Goal: Task Accomplishment & Management: Complete application form

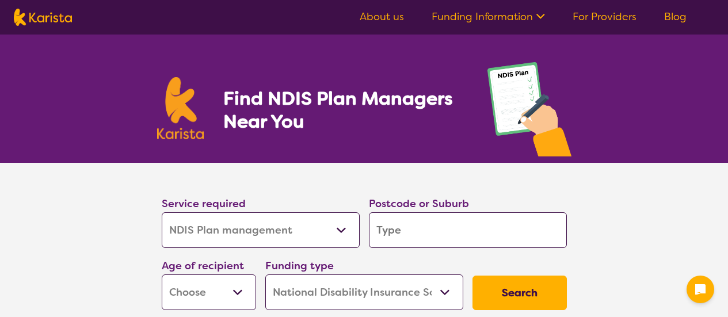
select select "NDIS Plan management"
select select "NDIS"
select select "NDIS Plan management"
select select "NDIS"
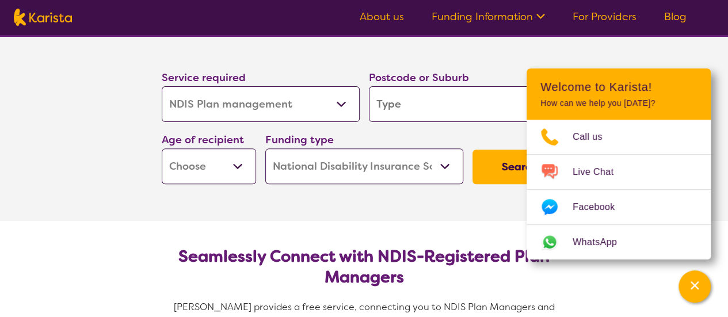
scroll to position [120, 0]
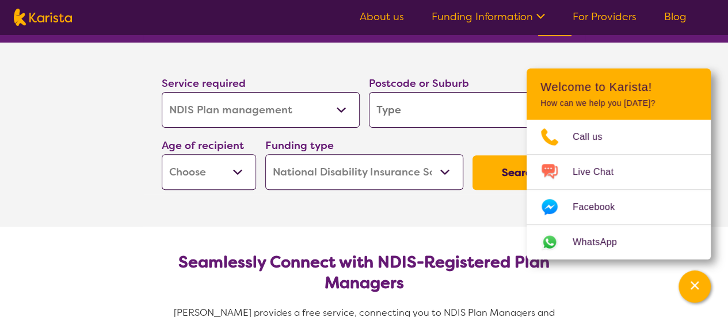
click at [334, 109] on select "Allied Health Assistant Assessment ([MEDICAL_DATA] or [MEDICAL_DATA]) Behaviour…" at bounding box center [261, 110] width 198 height 36
select select "Assessment ([MEDICAL_DATA] or [MEDICAL_DATA])"
click at [162, 92] on select "Allied Health Assistant Assessment ([MEDICAL_DATA] or [MEDICAL_DATA]) Behaviour…" at bounding box center [261, 110] width 198 height 36
select select "Assessment ([MEDICAL_DATA] or [MEDICAL_DATA])"
click at [341, 113] on select "Allied Health Assistant Assessment ([MEDICAL_DATA] or [MEDICAL_DATA]) Behaviour…" at bounding box center [261, 110] width 198 height 36
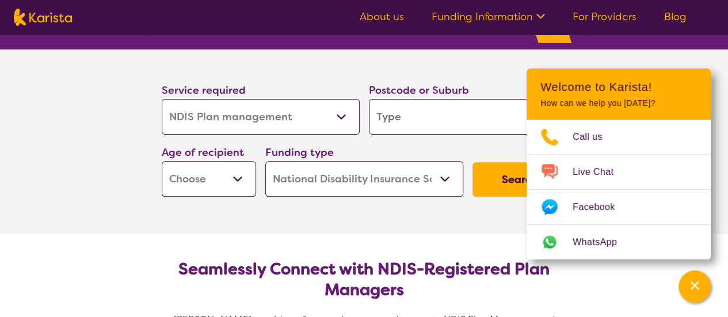
scroll to position [113, 0]
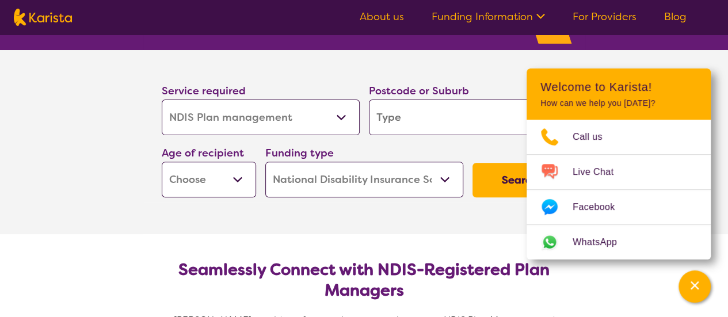
click at [464, 119] on input "search" at bounding box center [468, 118] width 198 height 36
type input "3073"
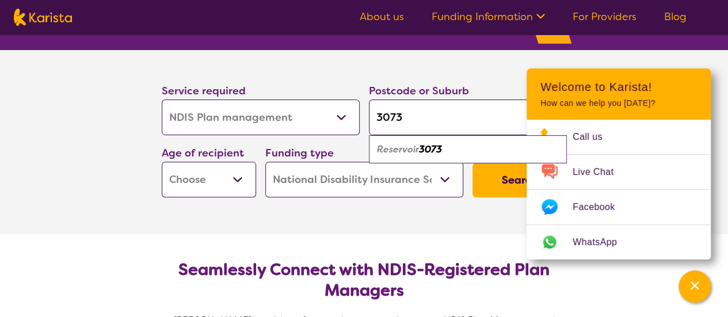
click at [243, 181] on select "Early Childhood - 0 to 9 Child - 10 to 11 Adolescent - 12 to 17 Adult - 18 to 6…" at bounding box center [209, 180] width 94 height 36
select select "CH"
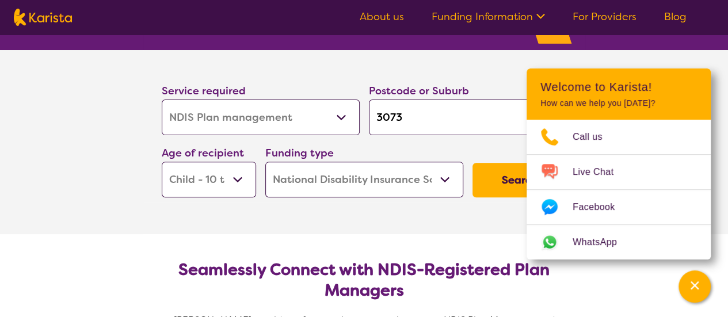
click at [162, 162] on select "Early Childhood - 0 to 9 Child - 10 to 11 Adolescent - 12 to 17 Adult - 18 to 6…" at bounding box center [209, 180] width 94 height 36
select select "CH"
click at [239, 175] on select "Early Childhood - 0 to 9 Child - 10 to 11 Adolescent - 12 to 17 Adult - 18 to 6…" at bounding box center [209, 180] width 94 height 36
click at [115, 197] on section "Service required Allied Health Assistant Assessment ([MEDICAL_DATA] or [MEDICAL…" at bounding box center [364, 142] width 728 height 184
click at [443, 173] on select "Home Care Package (HCP) National Disability Insurance Scheme (NDIS) I don't know" at bounding box center [364, 180] width 198 height 36
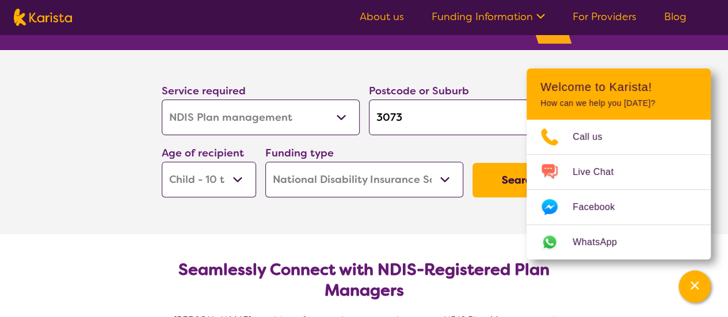
click at [265, 162] on select "Home Care Package (HCP) National Disability Insurance Scheme (NDIS) I don't know" at bounding box center [364, 180] width 198 height 36
click at [713, 60] on section "Service required Allied Health Assistant Assessment ([MEDICAL_DATA] or [MEDICAL…" at bounding box center [364, 142] width 728 height 184
click at [510, 180] on button "Search" at bounding box center [519, 180] width 94 height 35
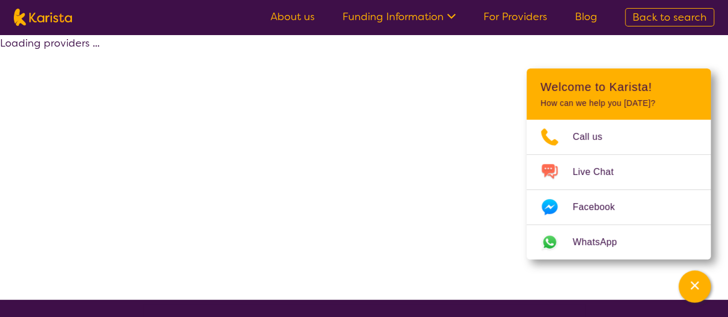
select select "by_score"
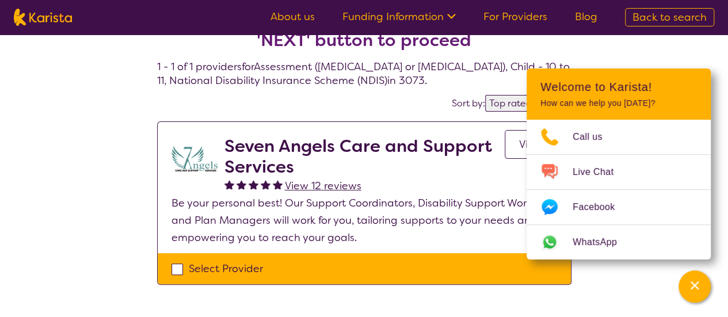
scroll to position [40, 0]
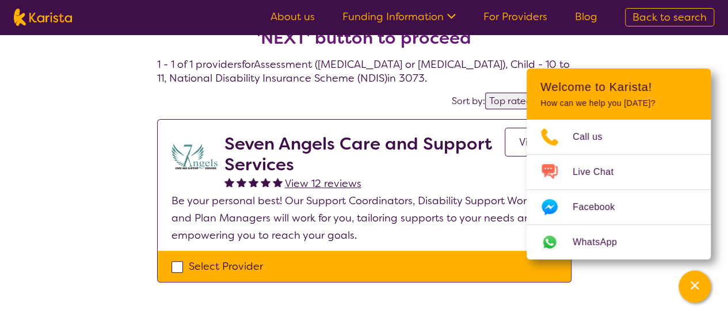
click at [54, 238] on div "Select one or more providers and click the 'NEXT' button to proceed 1 - 1 of 1 …" at bounding box center [364, 158] width 728 height 331
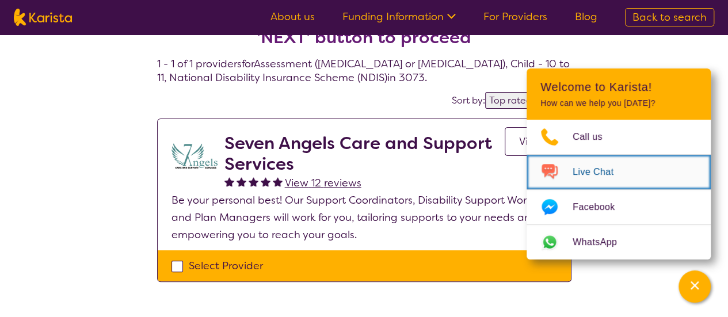
click at [594, 171] on span "Live Chat" at bounding box center [600, 171] width 55 height 17
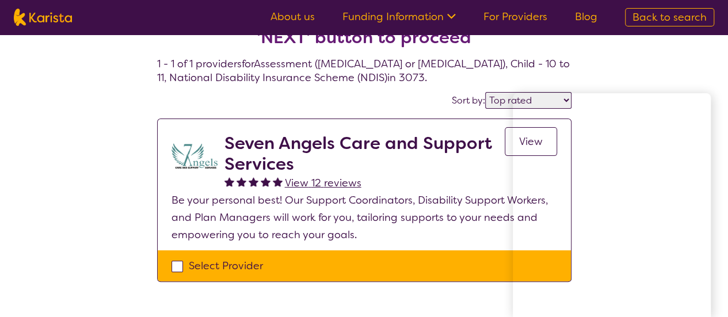
click at [181, 272] on div "Select Provider" at bounding box center [364, 265] width 386 height 17
checkbox input "true"
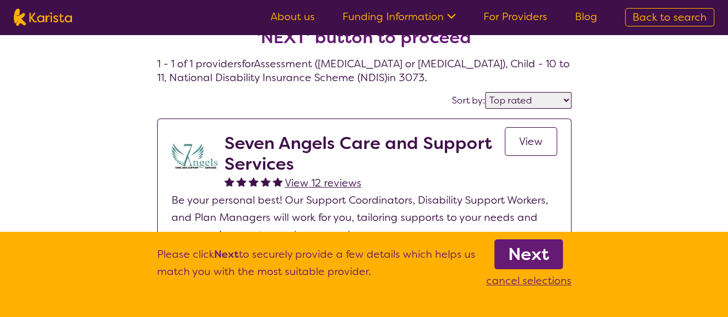
click at [533, 249] on b "Next" at bounding box center [528, 254] width 41 height 23
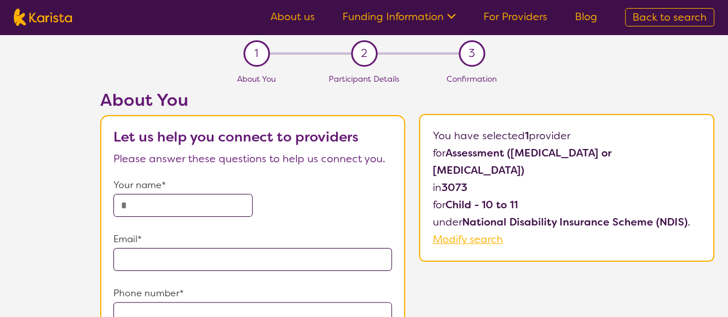
click at [223, 204] on input "text" at bounding box center [182, 205] width 139 height 23
type input "**********"
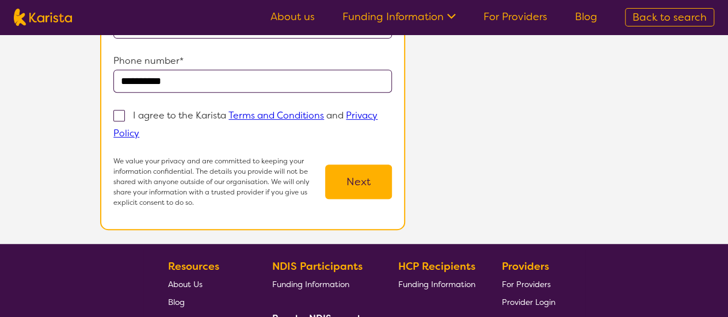
scroll to position [233, 0]
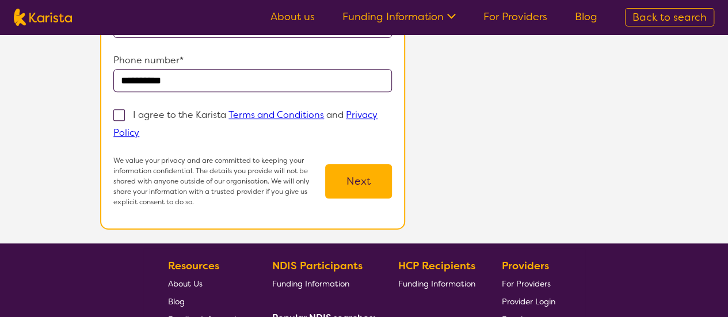
click at [123, 109] on span at bounding box center [119, 115] width 12 height 12
click at [139, 128] on input "I agree to the Karista Terms and Conditions and Privacy Policy" at bounding box center [142, 131] width 7 height 7
checkbox input "true"
click at [373, 180] on button "Next" at bounding box center [358, 181] width 67 height 35
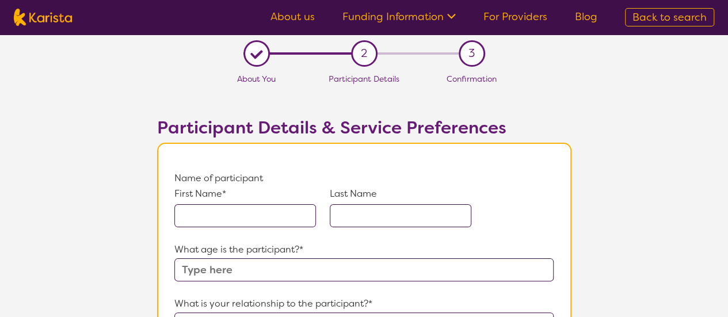
click at [277, 208] on input "text" at bounding box center [245, 215] width 142 height 23
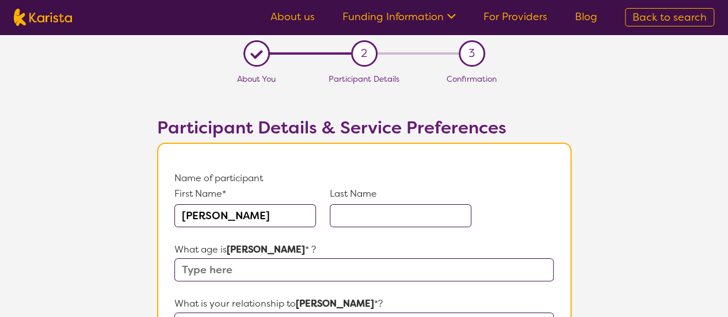
type input "[PERSON_NAME]"
click at [378, 212] on input "text" at bounding box center [401, 215] width 142 height 23
type input "[PERSON_NAME]"
click at [311, 269] on input "text" at bounding box center [363, 269] width 379 height 23
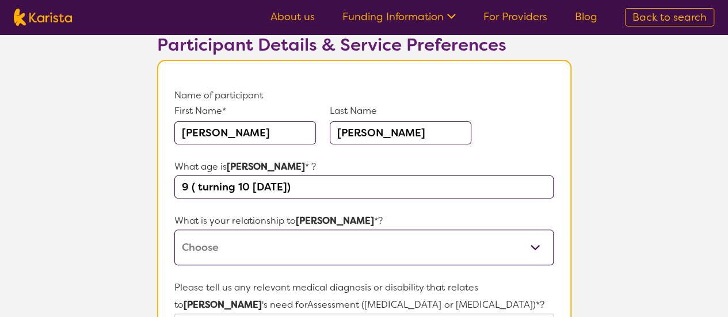
scroll to position [87, 0]
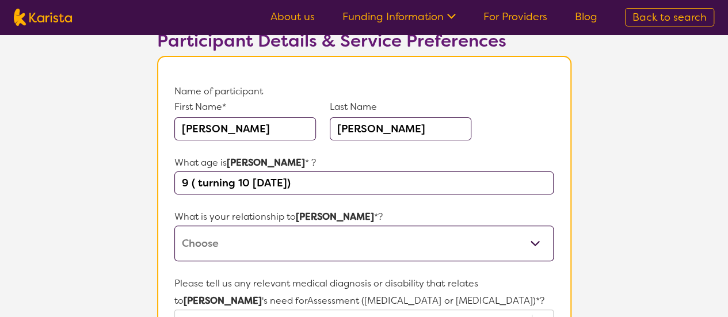
type input "9 ( turning 10 [DATE])"
click at [535, 243] on select "This request is for myself I am their parent I am their child I am their spouse…" at bounding box center [363, 244] width 379 height 36
click at [174, 226] on select "This request is for myself I am their parent I am their child I am their spouse…" at bounding box center [363, 244] width 379 height 36
click at [536, 247] on select "This request is for myself I am their parent I am their child I am their spouse…" at bounding box center [363, 244] width 379 height 36
select select "I am their parent"
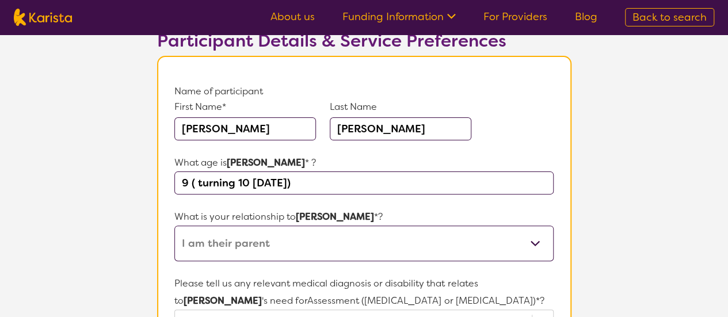
click at [174, 226] on select "This request is for myself I am their parent I am their child I am their spouse…" at bounding box center [363, 244] width 379 height 36
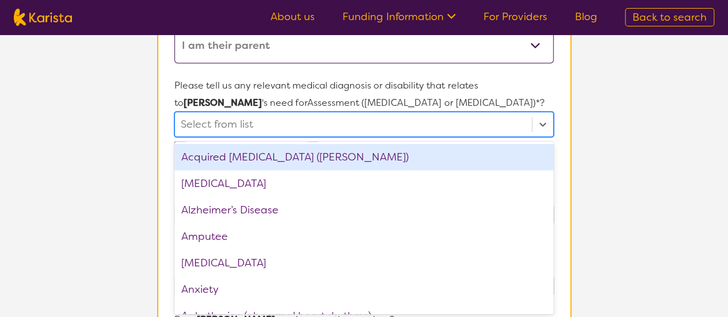
scroll to position [285, 0]
click at [252, 181] on div "[MEDICAL_DATA]" at bounding box center [363, 183] width 379 height 26
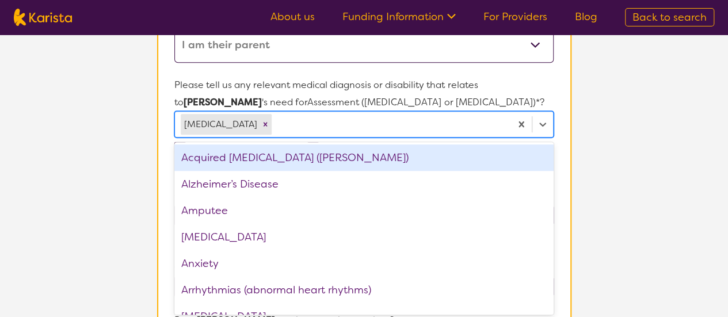
click at [234, 258] on div "Anxiety" at bounding box center [363, 263] width 379 height 26
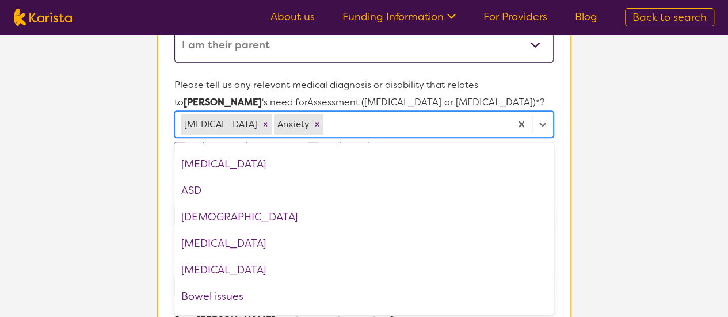
scroll to position [129, 0]
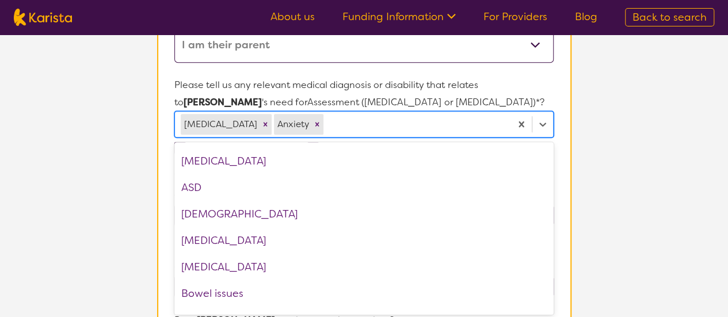
click at [195, 189] on div "ASD" at bounding box center [363, 187] width 379 height 26
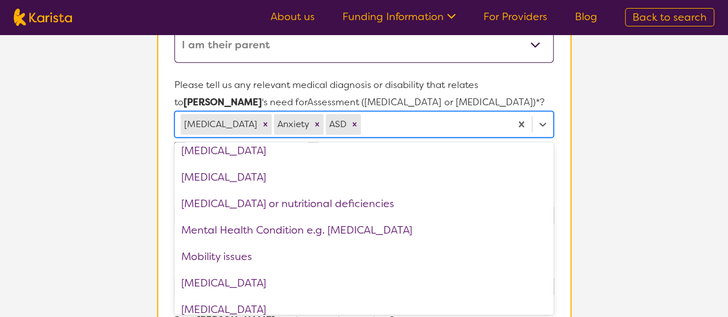
scroll to position [1018, 0]
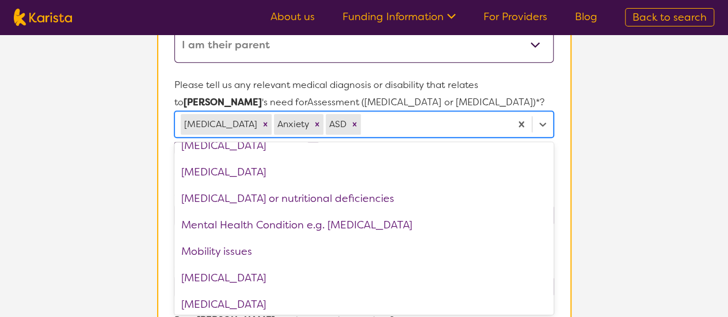
click at [362, 222] on div "Mental Health Condition e.g. [MEDICAL_DATA]" at bounding box center [363, 225] width 379 height 26
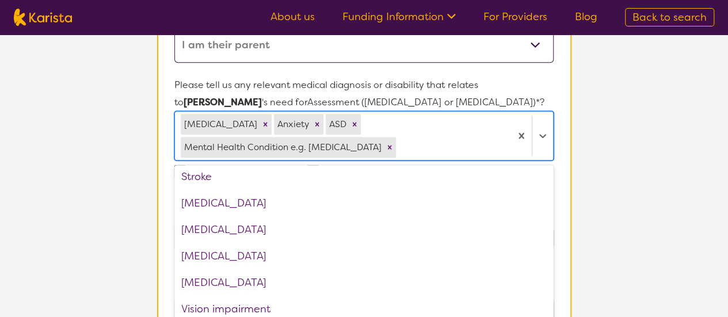
scroll to position [1712, 0]
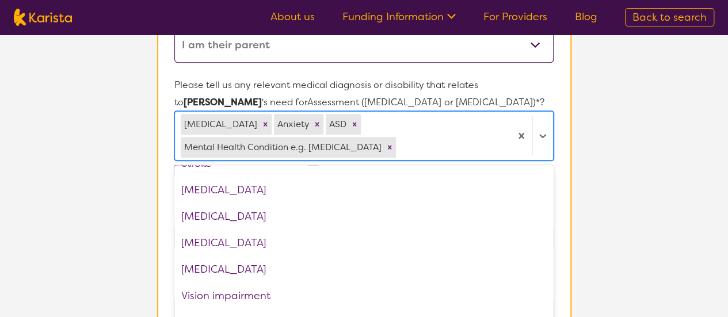
click at [567, 237] on section "Name of participant First Name* [PERSON_NAME] Last Name [PERSON_NAME] What age …" at bounding box center [364, 310] width 414 height 906
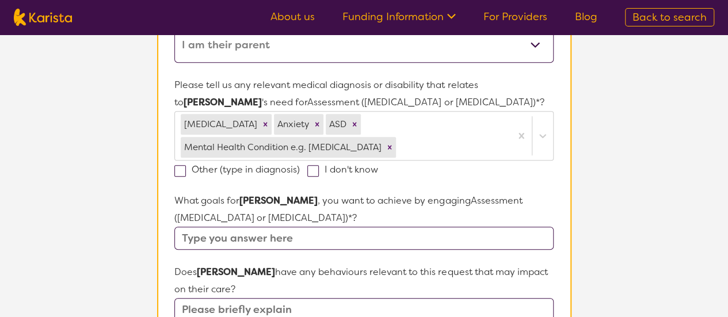
click at [444, 236] on input "text" at bounding box center [363, 238] width 379 height 23
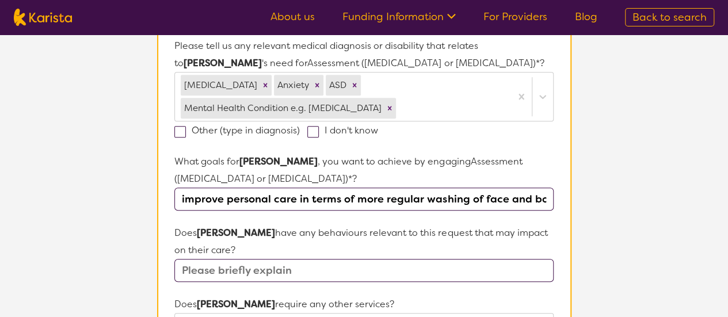
scroll to position [326, 0]
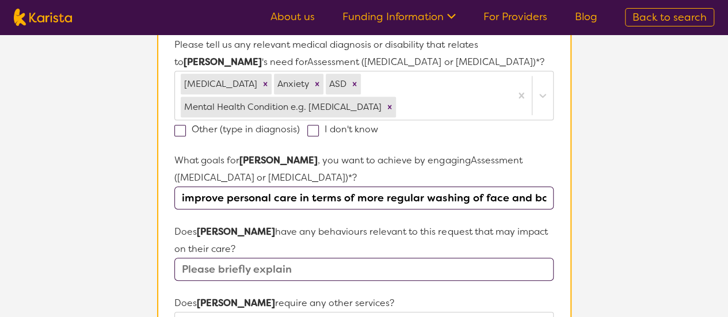
type input "Confidence to explore her emotions verbally with trusted adult, emotional regul…"
click at [282, 270] on input "text" at bounding box center [363, 269] width 379 height 23
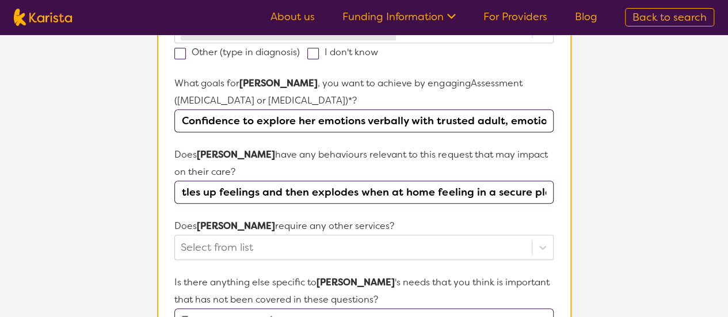
scroll to position [422, 0]
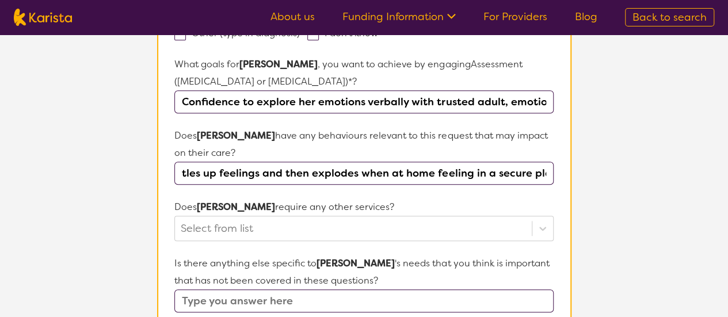
type input "Anxiety and trust issues. Sensory issues with regard to water and washing face.…"
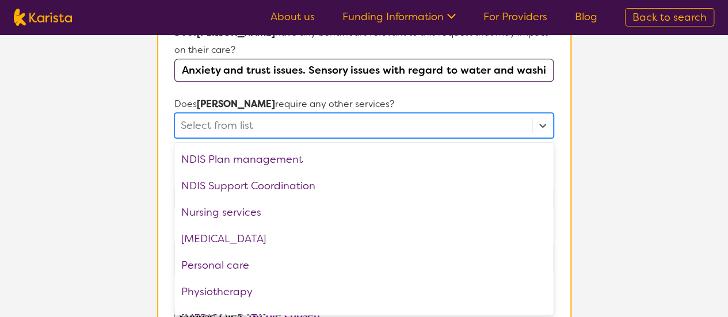
scroll to position [210, 0]
click at [289, 157] on div "NDIS Plan management" at bounding box center [363, 160] width 379 height 26
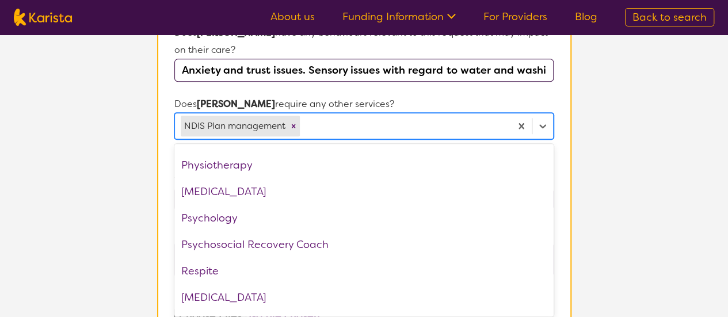
scroll to position [361, 0]
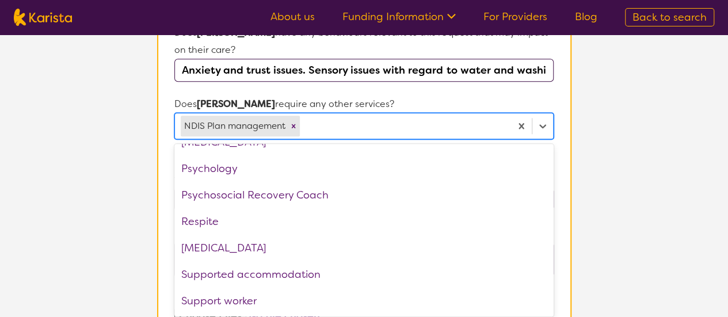
click at [227, 158] on div "Psychology" at bounding box center [363, 168] width 379 height 26
click at [239, 241] on div "[MEDICAL_DATA]" at bounding box center [363, 248] width 379 height 26
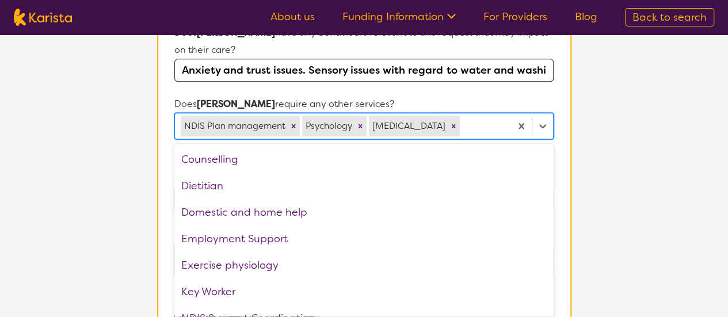
scroll to position [0, 0]
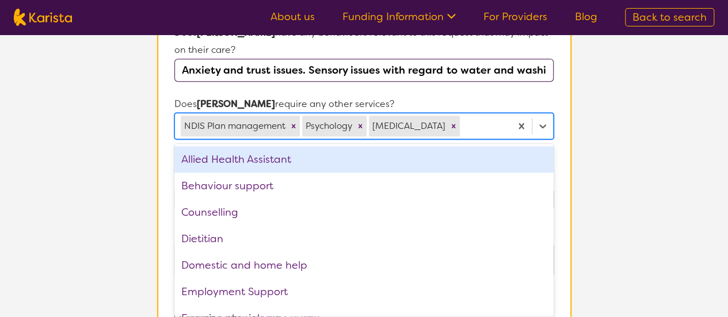
click at [479, 153] on div "Allied Health Assistant" at bounding box center [363, 159] width 379 height 26
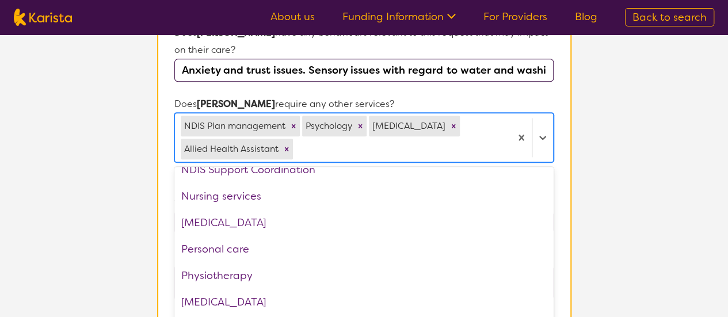
scroll to position [205, 0]
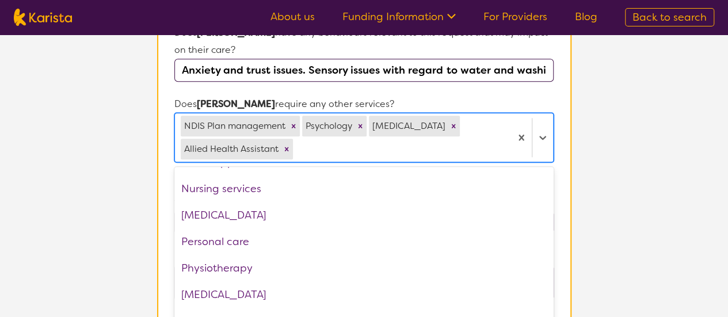
click at [448, 220] on div "[MEDICAL_DATA]" at bounding box center [363, 215] width 379 height 26
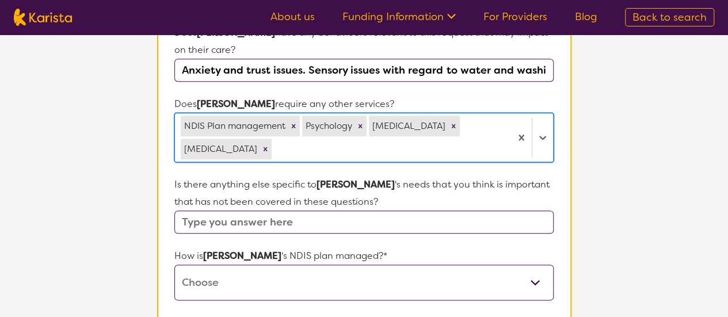
click at [462, 224] on input "text" at bounding box center [363, 222] width 379 height 23
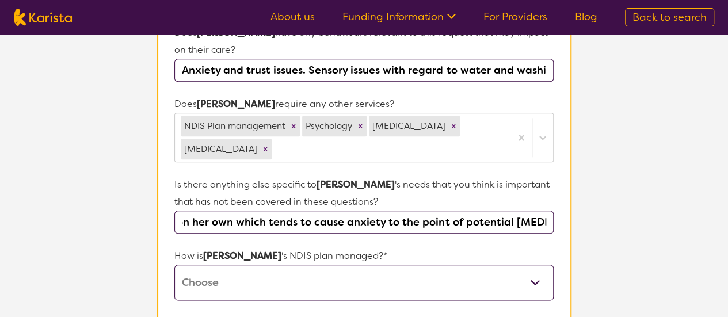
scroll to position [0, 540]
type input "Relates well to animals and can be more open to discussing their behaviour more…"
click at [538, 281] on select "Self-managed NDIS plan Managed by a registered plan management provider (not th…" at bounding box center [363, 283] width 379 height 36
select select "I'm not sure"
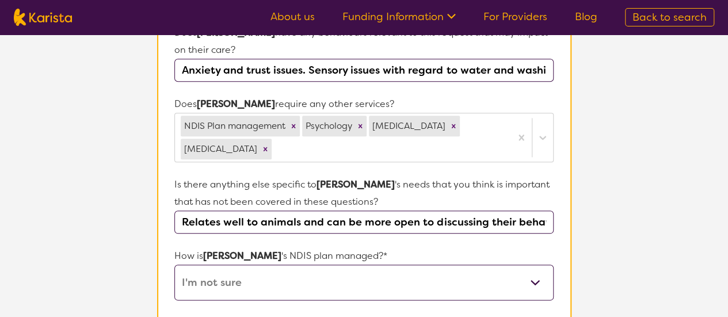
click at [174, 265] on select "Self-managed NDIS plan Managed by a registered plan management provider (not th…" at bounding box center [363, 283] width 379 height 36
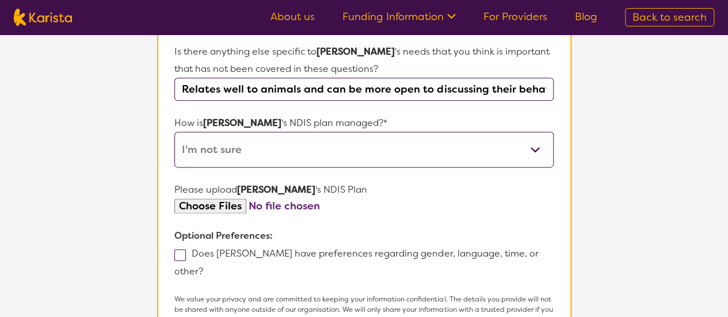
scroll to position [674, 0]
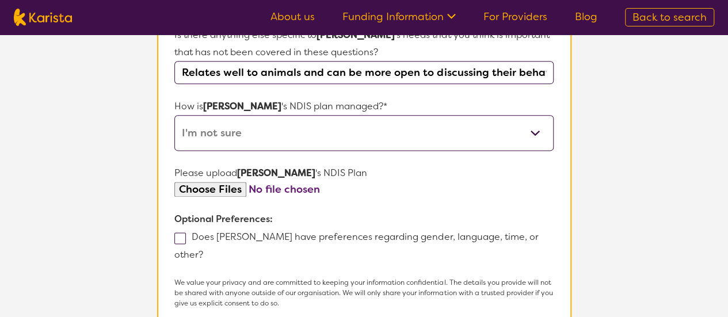
click at [232, 190] on input "file" at bounding box center [363, 190] width 379 height 16
click at [304, 185] on input "file" at bounding box center [363, 190] width 379 height 16
type input "C:\fakepath\[PERSON_NAME] Plan - [DATE].pdf"
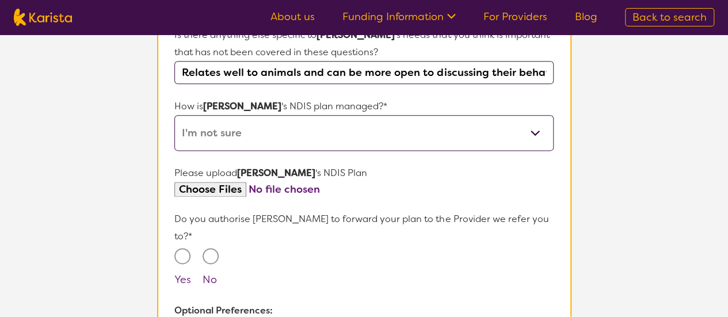
click at [190, 248] on input "Yes" at bounding box center [182, 256] width 16 height 16
radio input "true"
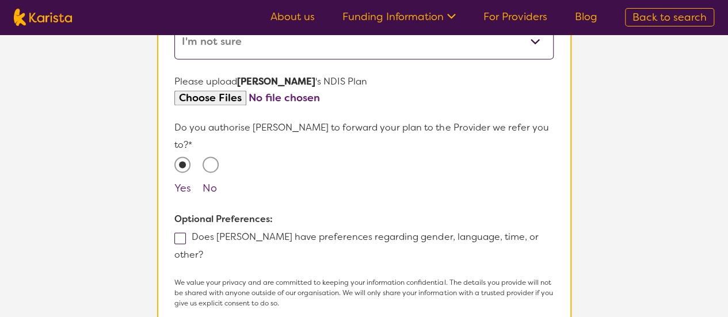
scroll to position [767, 0]
click at [178, 232] on span at bounding box center [180, 238] width 12 height 12
click at [203, 250] on input "Does [PERSON_NAME] have preferences regarding gender, language, time, or other?" at bounding box center [206, 253] width 7 height 7
checkbox input "true"
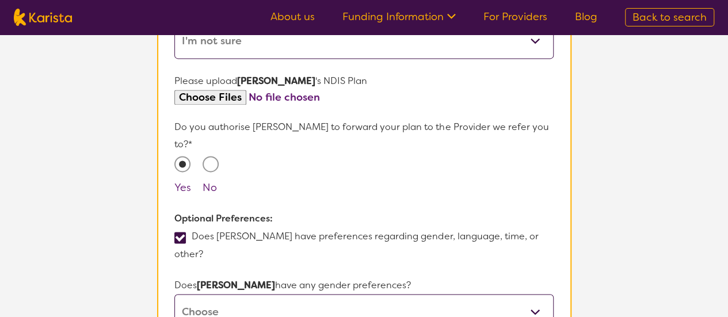
click at [287, 294] on select "[DEMOGRAPHIC_DATA] [DEMOGRAPHIC_DATA] Other No Preference" at bounding box center [363, 312] width 379 height 36
click at [239, 294] on select "[DEMOGRAPHIC_DATA] [DEMOGRAPHIC_DATA] Other No Preference" at bounding box center [363, 312] width 379 height 36
click at [255, 294] on select "[DEMOGRAPHIC_DATA] [DEMOGRAPHIC_DATA] Other No Preference" at bounding box center [363, 312] width 379 height 36
click at [174, 294] on select "[DEMOGRAPHIC_DATA] [DEMOGRAPHIC_DATA] Other No Preference" at bounding box center [363, 312] width 379 height 36
click at [270, 294] on select "[DEMOGRAPHIC_DATA] [DEMOGRAPHIC_DATA] Other No Preference" at bounding box center [363, 312] width 379 height 36
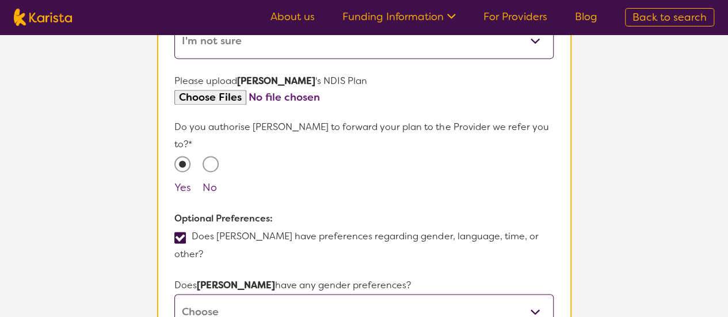
select select "Other"
click at [174, 294] on select "[DEMOGRAPHIC_DATA] [DEMOGRAPHIC_DATA] Other No Preference" at bounding box center [363, 312] width 379 height 36
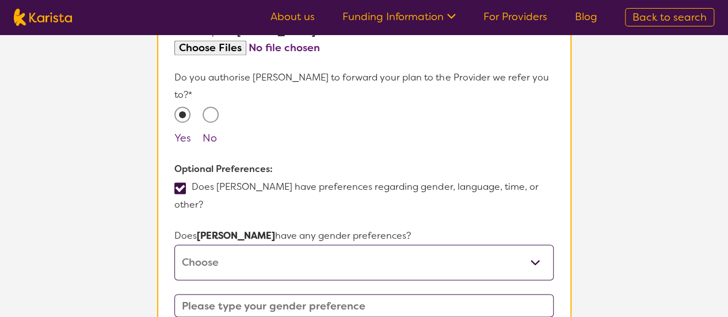
scroll to position [862, 0]
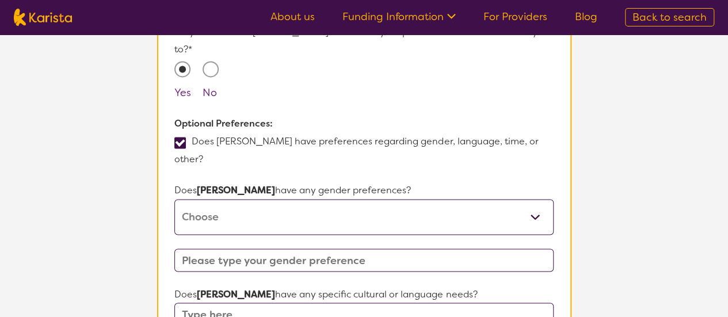
click at [539, 199] on select "[DEMOGRAPHIC_DATA] [DEMOGRAPHIC_DATA] Other No Preference" at bounding box center [363, 217] width 379 height 36
select select "Other"
click at [174, 199] on select "[DEMOGRAPHIC_DATA] [DEMOGRAPHIC_DATA] Other No Preference" at bounding box center [363, 217] width 379 height 36
click at [466, 249] on input "text" at bounding box center [363, 260] width 379 height 23
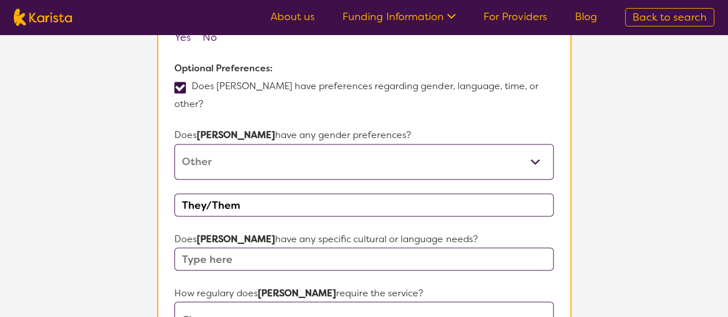
scroll to position [917, 0]
type input "They/Them"
click at [412, 247] on input "text" at bounding box center [363, 258] width 379 height 23
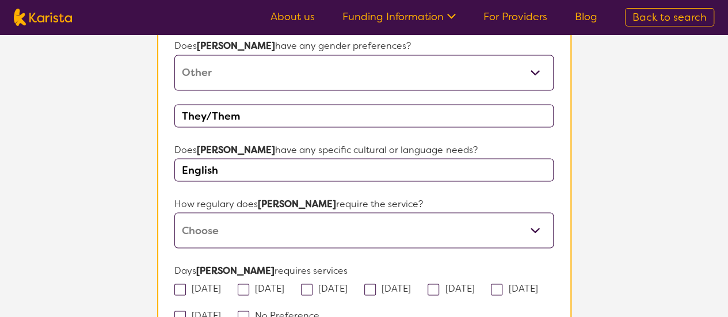
scroll to position [1017, 0]
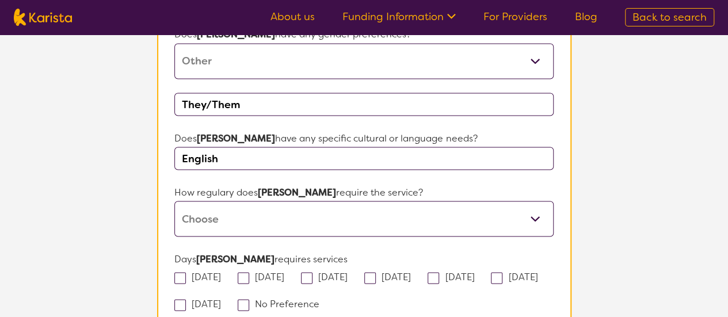
type input "English"
click at [523, 201] on select "Daily Twice a week Weekly Every fortnight Monthly Other" at bounding box center [363, 219] width 379 height 36
select select "Every fortnight"
click at [174, 201] on select "Daily Twice a week Weekly Every fortnight Monthly Other" at bounding box center [363, 219] width 379 height 36
click at [249, 299] on span at bounding box center [244, 305] width 12 height 12
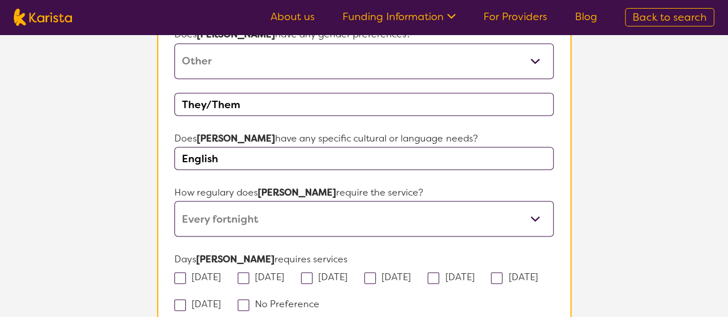
click at [320, 299] on input "No Preference" at bounding box center [322, 302] width 7 height 7
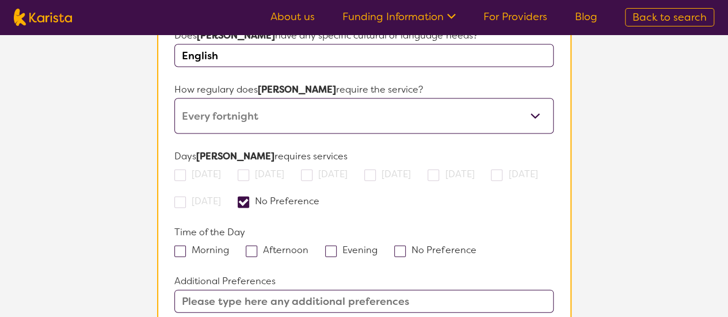
scroll to position [1125, 0]
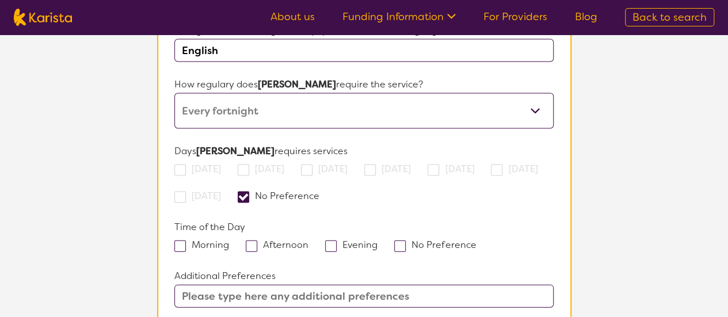
click at [249, 192] on span at bounding box center [244, 198] width 12 height 12
click at [323, 192] on input "No Preference" at bounding box center [322, 195] width 7 height 7
checkbox input "false"
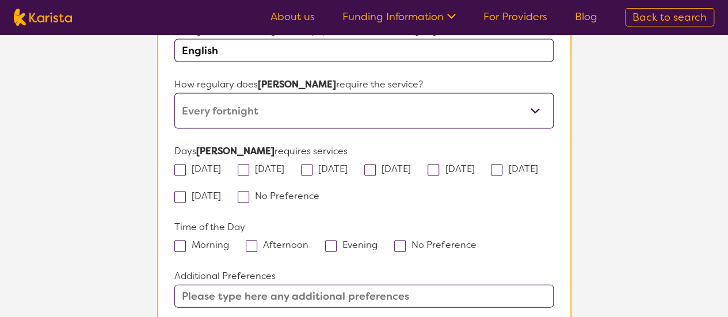
click at [183, 165] on span at bounding box center [180, 171] width 12 height 12
click at [221, 165] on input "[DATE]" at bounding box center [224, 168] width 7 height 7
checkbox input "true"
click at [249, 165] on span at bounding box center [244, 171] width 12 height 12
click at [284, 165] on input "[DATE]" at bounding box center [287, 168] width 7 height 7
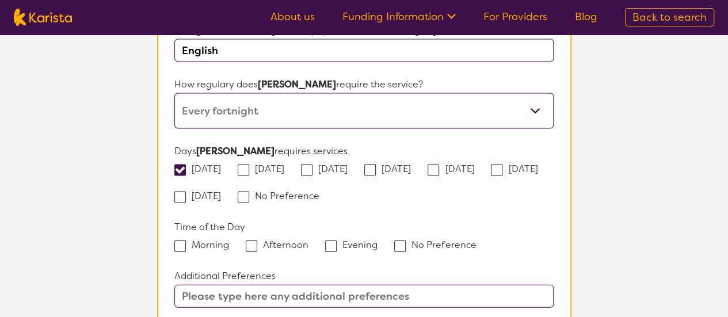
checkbox input "true"
click at [312, 165] on span at bounding box center [307, 171] width 12 height 12
click at [348, 165] on input "[DATE]" at bounding box center [351, 168] width 7 height 7
checkbox input "true"
click at [439, 165] on span at bounding box center [434, 171] width 12 height 12
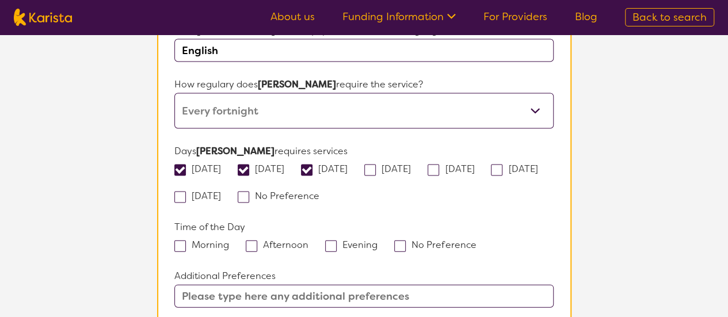
click at [481, 165] on input "[DATE]" at bounding box center [477, 168] width 7 height 7
click at [439, 165] on span at bounding box center [434, 171] width 12 height 12
click at [482, 165] on input "[DATE]" at bounding box center [477, 168] width 7 height 7
checkbox input "false"
click at [491, 173] on span at bounding box center [497, 171] width 12 height 12
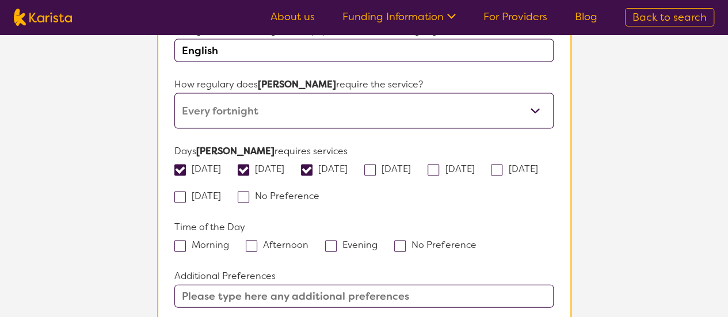
click at [538, 172] on input "[DATE]" at bounding box center [541, 168] width 7 height 7
checkbox input "true"
click at [186, 192] on span at bounding box center [180, 198] width 12 height 12
click at [228, 192] on input "[DATE]" at bounding box center [224, 195] width 7 height 7
click at [228, 190] on label "[DATE]" at bounding box center [201, 196] width 54 height 12
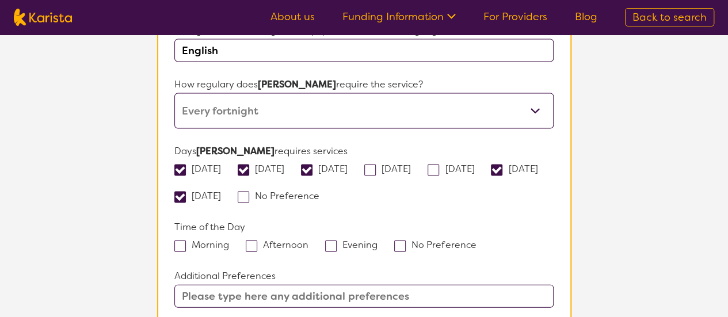
click at [228, 192] on input "[DATE]" at bounding box center [224, 195] width 7 height 7
checkbox input "false"
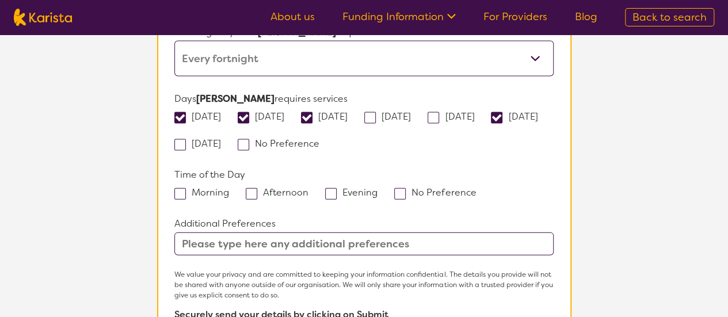
scroll to position [1180, 0]
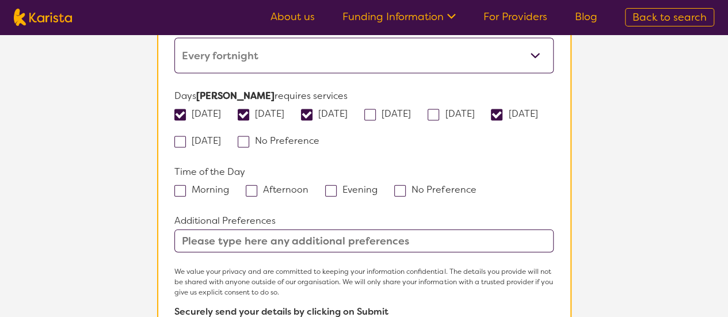
click at [253, 185] on span at bounding box center [252, 191] width 12 height 12
click at [308, 185] on input "Afternoon" at bounding box center [311, 188] width 7 height 7
click at [247, 185] on span at bounding box center [252, 191] width 12 height 12
click at [308, 185] on input "Afternoon" at bounding box center [311, 188] width 7 height 7
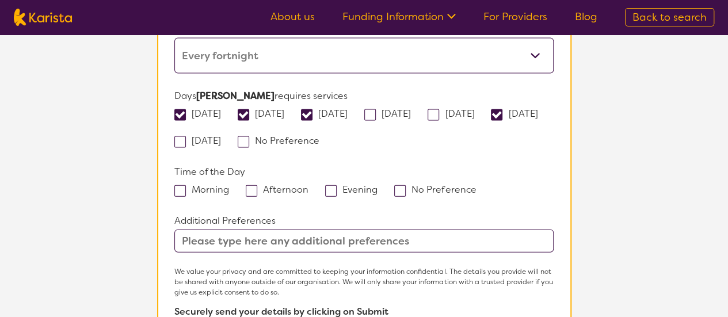
checkbox input "true"
click at [328, 185] on span at bounding box center [331, 191] width 12 height 12
click at [378, 185] on input "Evening" at bounding box center [381, 188] width 7 height 7
checkbox input "true"
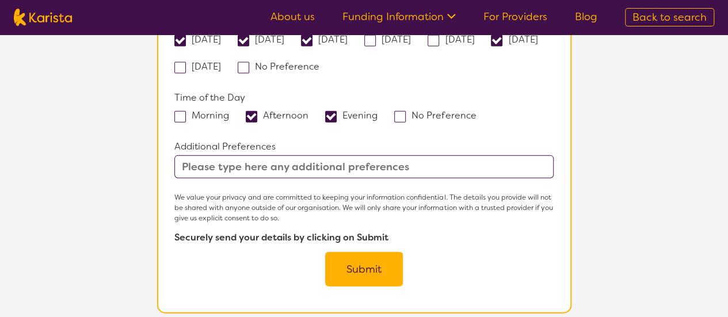
scroll to position [1255, 0]
click at [425, 155] on input "text" at bounding box center [363, 166] width 379 height 23
select select
click at [358, 155] on input "text" at bounding box center [363, 166] width 379 height 23
paste input "Equine Therapy Counselling"
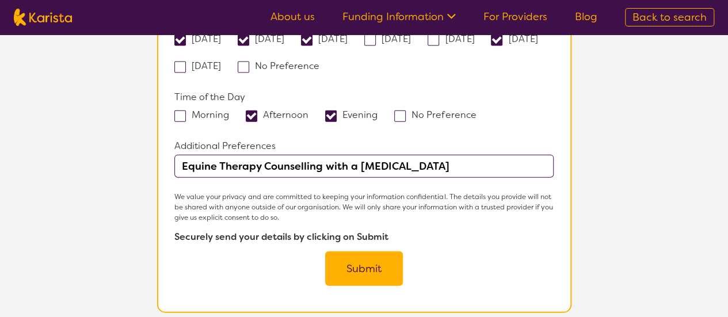
type input "Equine Therapy Counselling with a [MEDICAL_DATA]"
click at [363, 251] on button "Submit" at bounding box center [364, 268] width 78 height 35
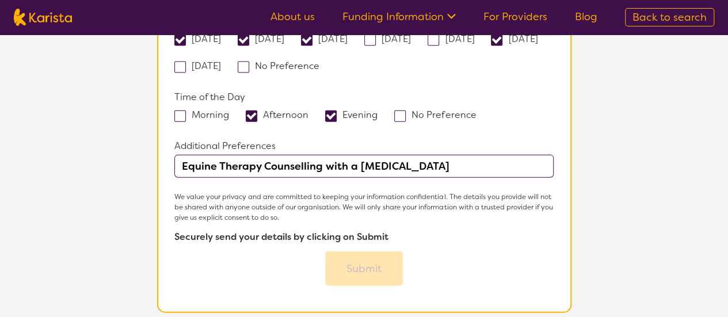
select select
